Goal: Check status: Check status

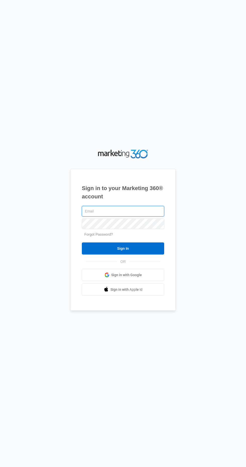
click at [88, 216] on input "text" at bounding box center [123, 211] width 82 height 11
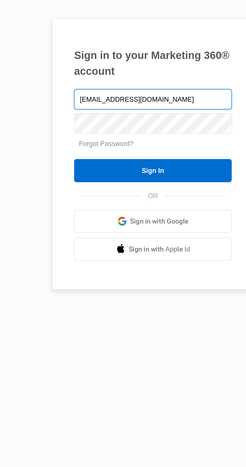
type input "[EMAIL_ADDRESS][DOMAIN_NAME]"
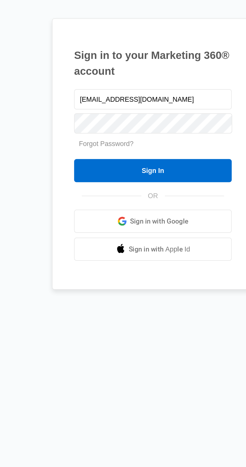
click at [139, 254] on input "Sign In" at bounding box center [123, 248] width 82 height 12
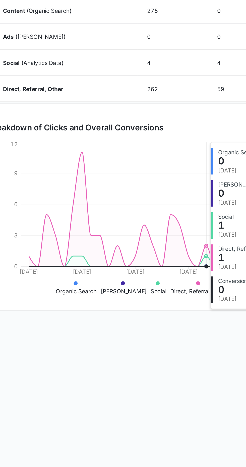
click at [67, 348] on body "Intelligence Apps Reputation Websites Forms CRM Email Social Payments POS Conte…" at bounding box center [123, 233] width 246 height 467
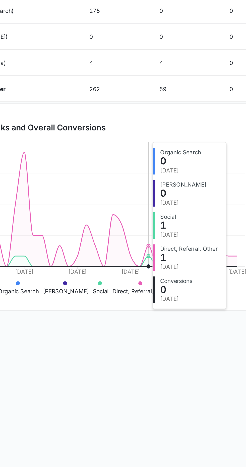
click at [113, 334] on body "Intelligence Apps Reputation Websites Forms CRM Email Social Payments POS Conte…" at bounding box center [123, 233] width 246 height 467
click at [119, 286] on icon at bounding box center [120, 287] width 3 height 3
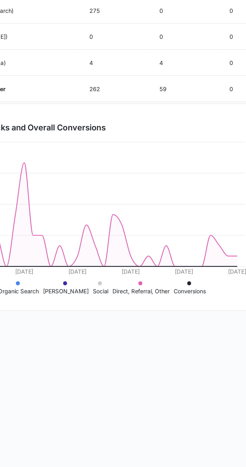
click at [109, 288] on li "[PERSON_NAME]" at bounding box center [99, 289] width 29 height 11
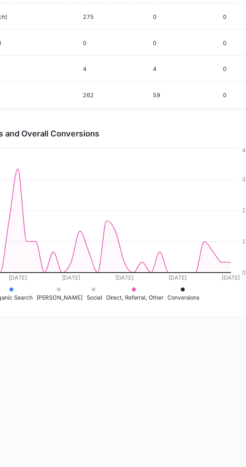
click at [155, 272] on icon "[DATE] [DATE] [DATE] [DATE] [DATE] [DATE] 0 3 6 9 12 Clicks 0 1 2 3 4 Conversio…" at bounding box center [124, 246] width 218 height 99
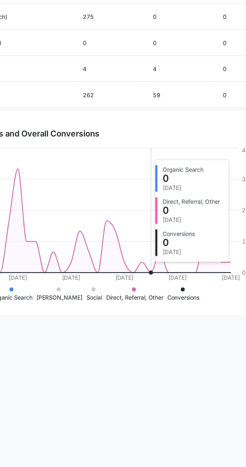
click at [131, 246] on icon at bounding box center [123, 244] width 167 height 65
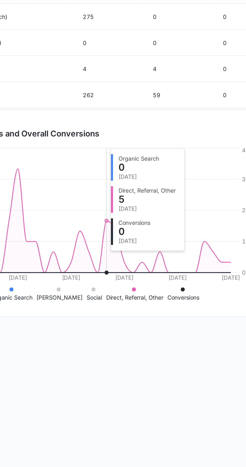
click at [148, 270] on icon "[DATE] [DATE] [DATE] [DATE] [DATE] [DATE] 0 3 6 9 12 Clicks 0 1 2 3 4 Conversio…" at bounding box center [124, 246] width 218 height 99
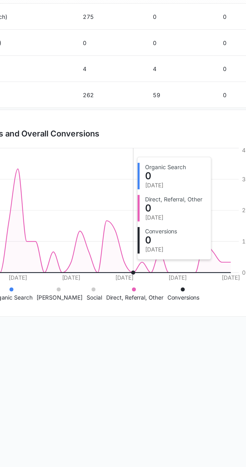
click at [153, 269] on icon "[DATE] [DATE] [DATE] [DATE] [DATE] [DATE] 0 3 6 9 12 Clicks 0 1 2 3 4 Conversio…" at bounding box center [124, 246] width 218 height 99
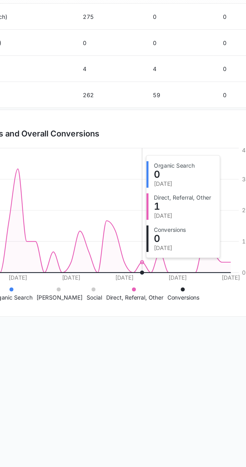
click at [124, 275] on icon at bounding box center [123, 244] width 167 height 65
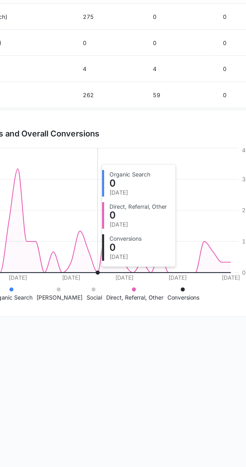
click at [177, 322] on body "Intelligence Apps Reputation Websites Forms CRM Email Social Payments POS Conte…" at bounding box center [123, 233] width 246 height 467
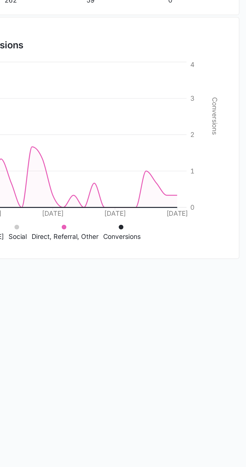
click at [193, 258] on icon "[DATE] [DATE] [DATE] [DATE] [DATE] [DATE] 0 3 6 9 12 Clicks 0 1 2 3 4 Conversio…" at bounding box center [124, 246] width 218 height 99
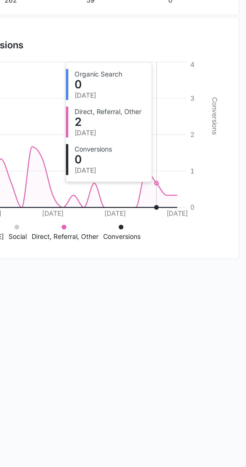
click at [137, 310] on div "Overview [DATE] [DATE] Channel Impressions Clicks Conversions Totals 541 63 0 C…" at bounding box center [123, 179] width 234 height 264
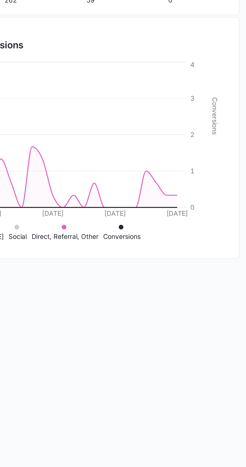
click at [189, 260] on icon at bounding box center [123, 244] width 167 height 65
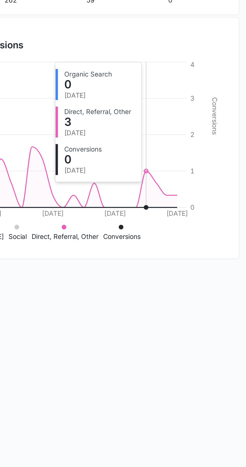
click at [206, 336] on body "Intelligence Apps Reputation Websites Forms CRM Email Social Payments POS Conte…" at bounding box center [123, 233] width 246 height 467
